Goal: Task Accomplishment & Management: Use online tool/utility

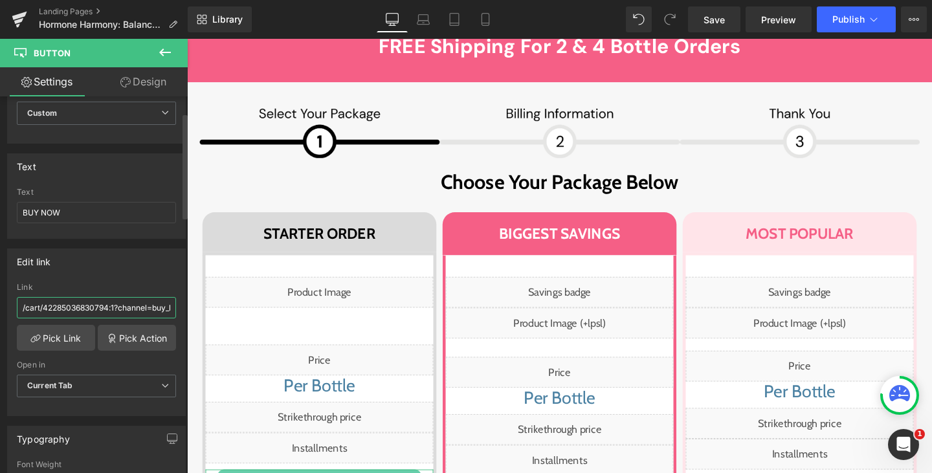
click at [91, 309] on input "/cart/42285036830794:1?channel=buy_button" at bounding box center [96, 307] width 159 height 21
paste input "153564151815"
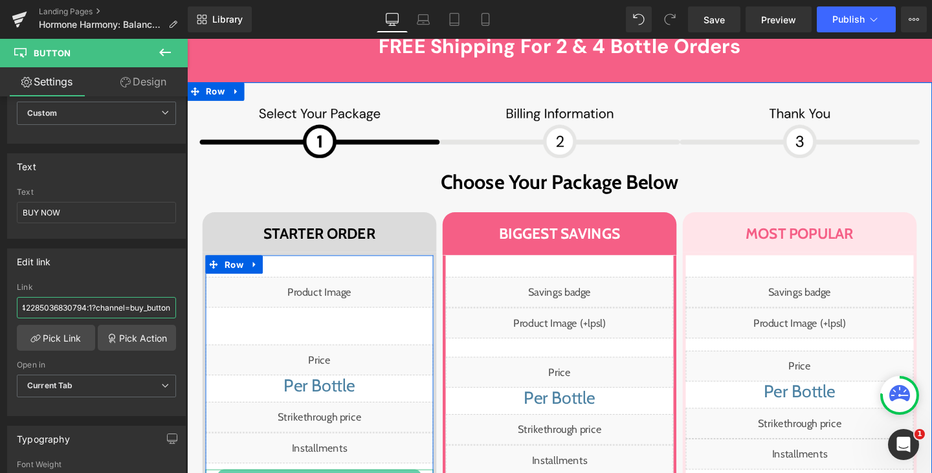
paste input "153564151815"
type input "/cart/41535641518154:1?channel=buy_button"
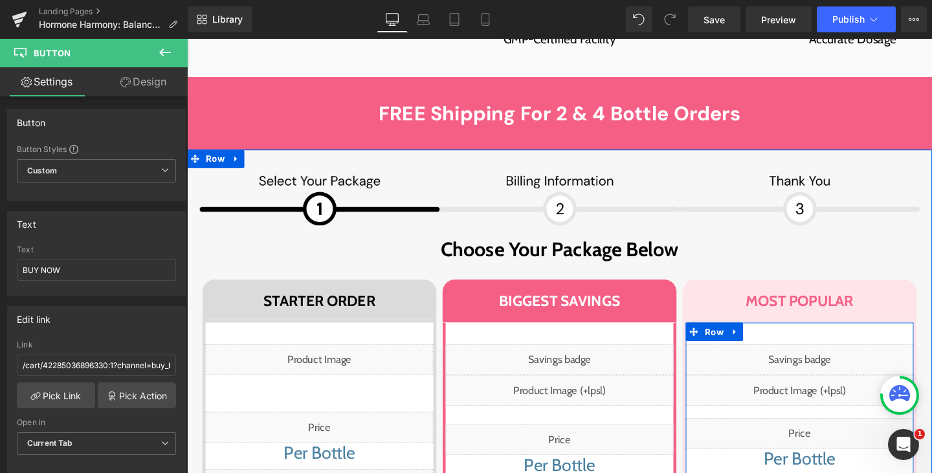
scroll to position [8840, 0]
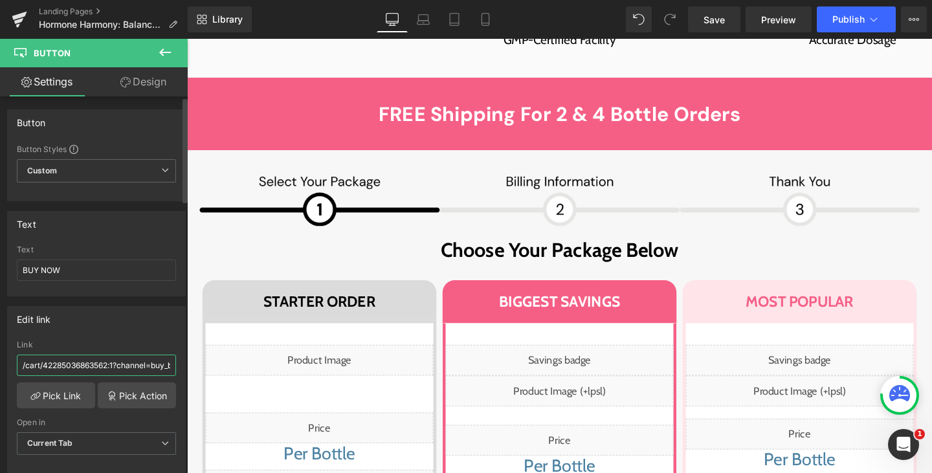
click at [89, 364] on input "/cart/42285036863562:1?channel=buy_button" at bounding box center [96, 365] width 159 height 21
paste input "153564155092"
type input "/cart/41535641550922:1?channel=buy_button"
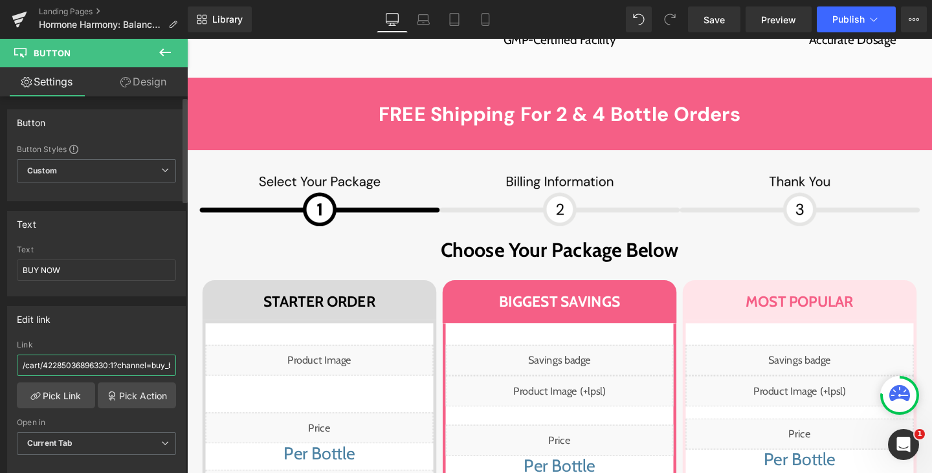
click at [108, 368] on input "/cart/42285036896330:1?channel=buy_button" at bounding box center [96, 365] width 159 height 21
paste input "153564158369"
type input "/cart/41535641583690:1?channel=buy_button"
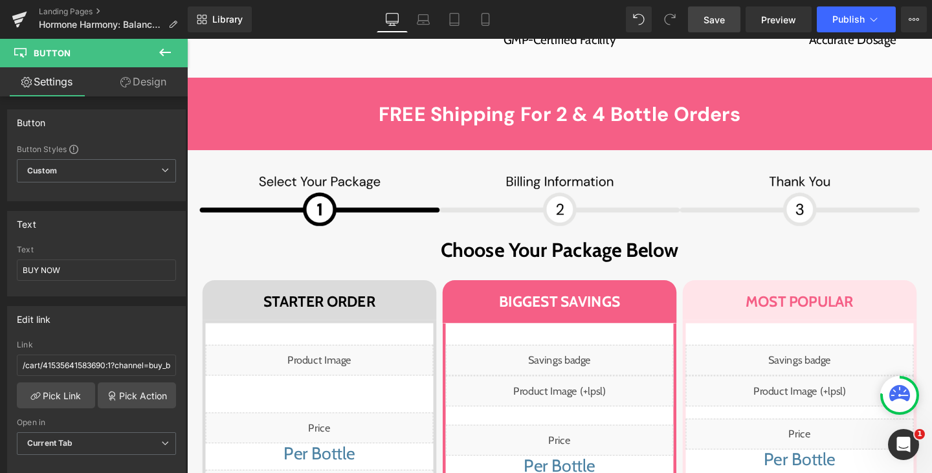
click at [716, 23] on span "Save" at bounding box center [714, 20] width 21 height 14
